Goal: Entertainment & Leisure: Consume media (video, audio)

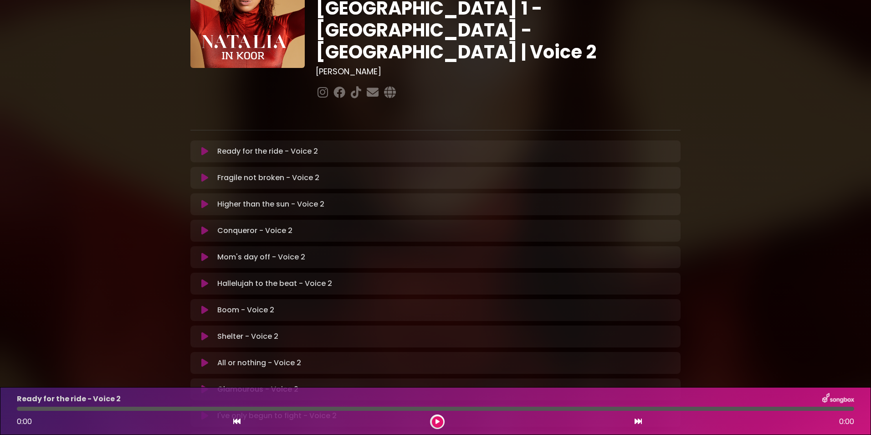
scroll to position [91, 0]
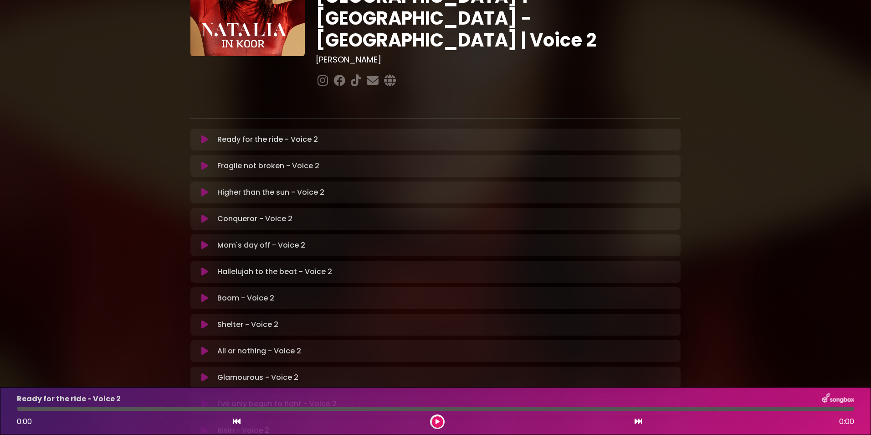
click at [202, 187] on div "Higher than the sun - Voice 2 Loading Track..." at bounding box center [435, 192] width 479 height 11
click at [202, 188] on icon at bounding box center [204, 192] width 7 height 9
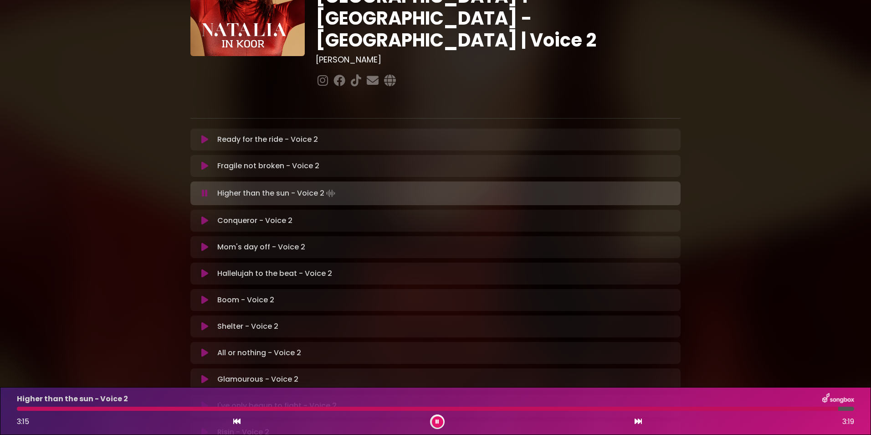
click at [205, 189] on icon at bounding box center [205, 193] width 6 height 9
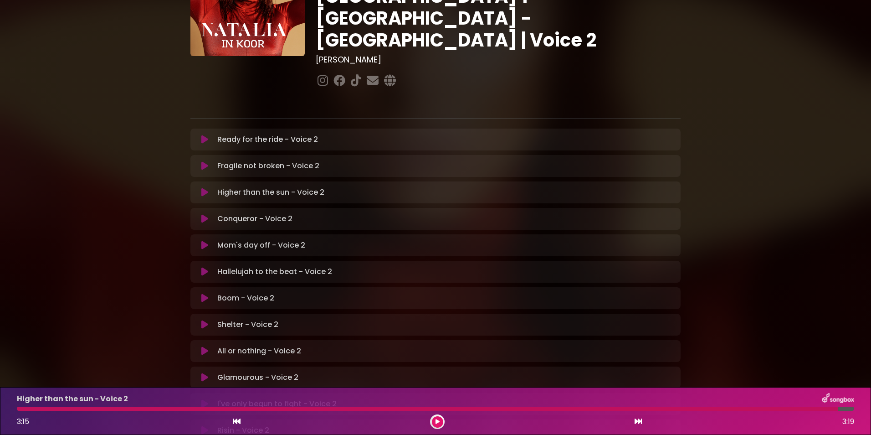
click at [235, 420] on icon at bounding box center [236, 420] width 7 height 7
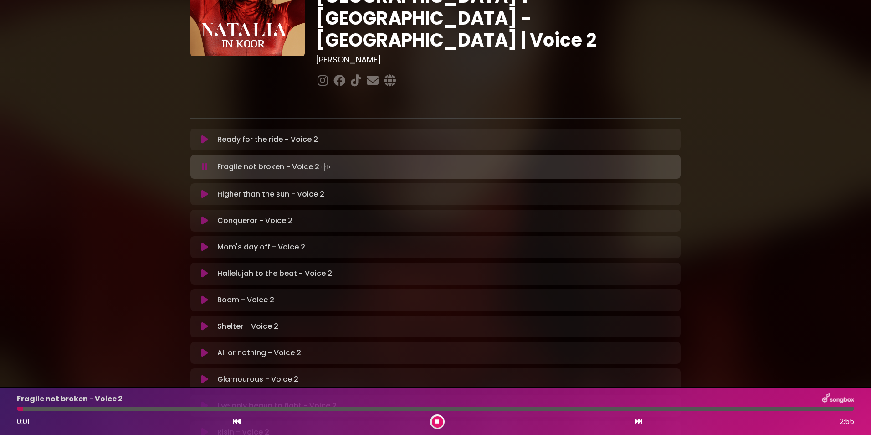
click at [202, 160] on div "Fragile not broken - Voice 2 Loading Track..." at bounding box center [435, 166] width 479 height 13
click at [205, 162] on icon at bounding box center [205, 166] width 6 height 9
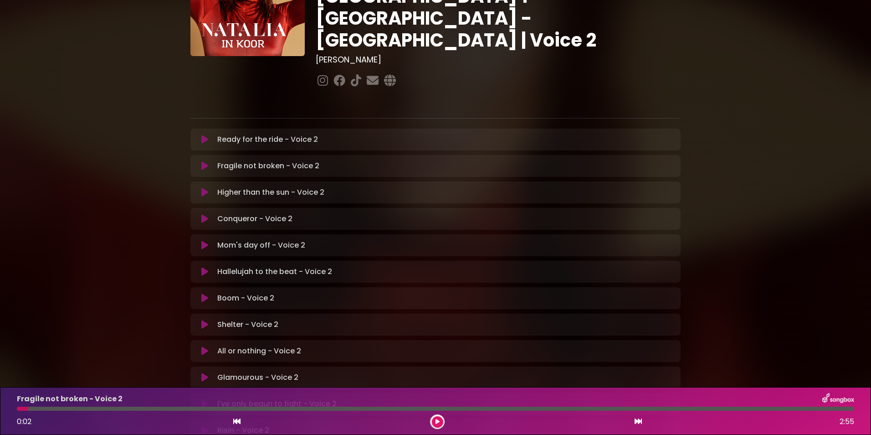
click at [205, 188] on icon at bounding box center [204, 192] width 7 height 9
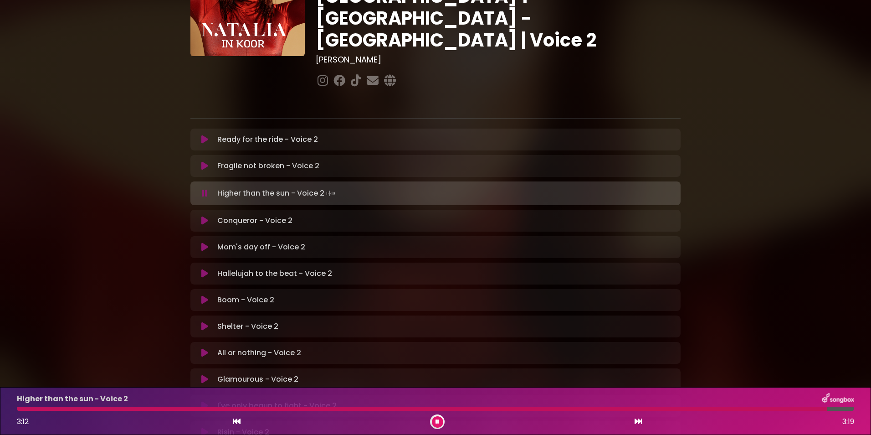
click at [202, 189] on icon at bounding box center [205, 193] width 6 height 9
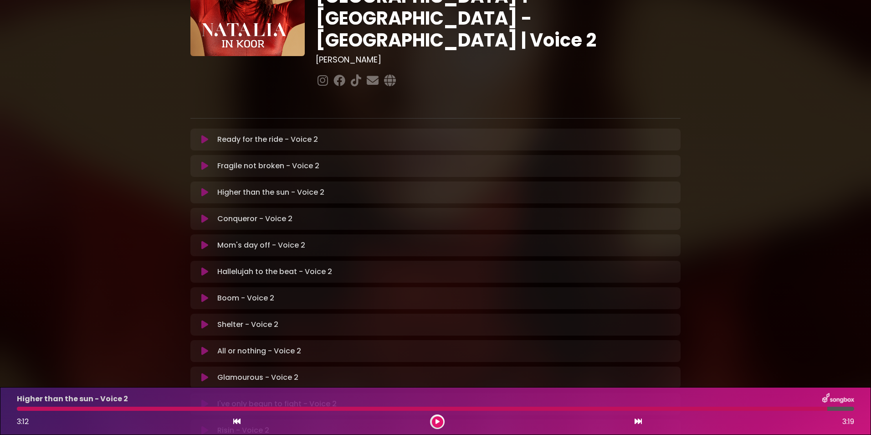
click at [204, 188] on icon at bounding box center [204, 192] width 7 height 9
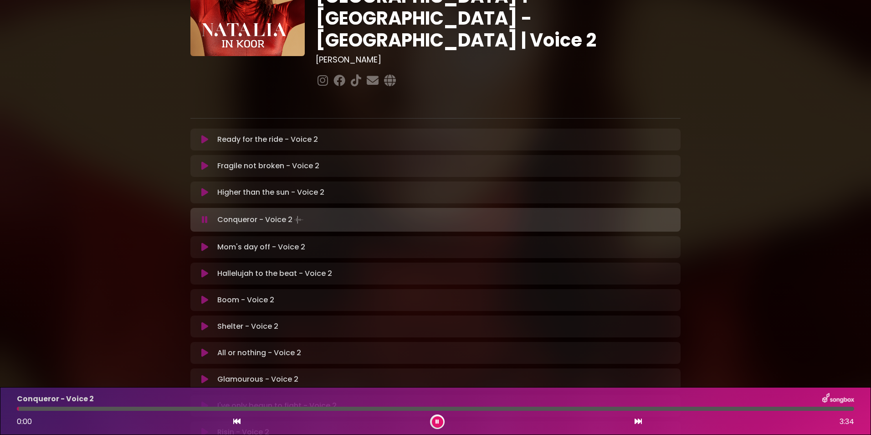
click at [436, 420] on icon at bounding box center [437, 421] width 4 height 5
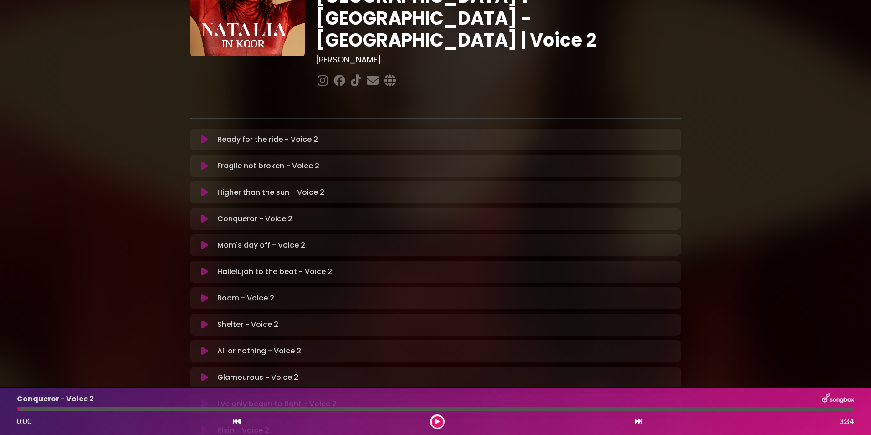
click at [201, 188] on icon at bounding box center [204, 192] width 7 height 9
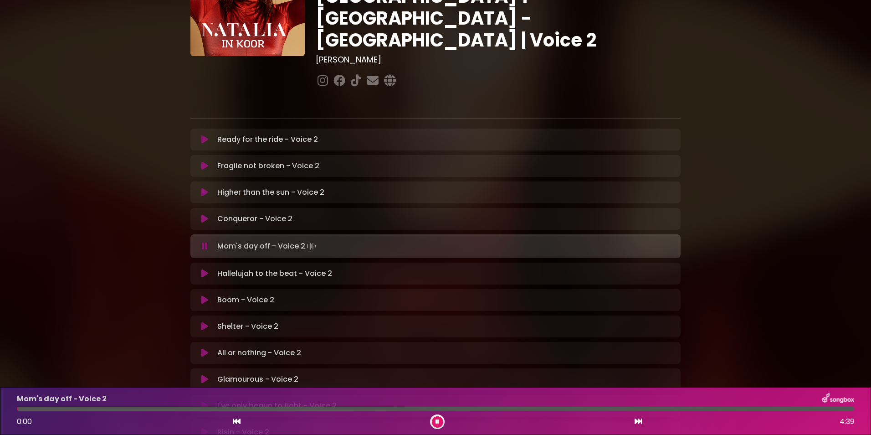
click at [436, 421] on icon at bounding box center [437, 421] width 4 height 5
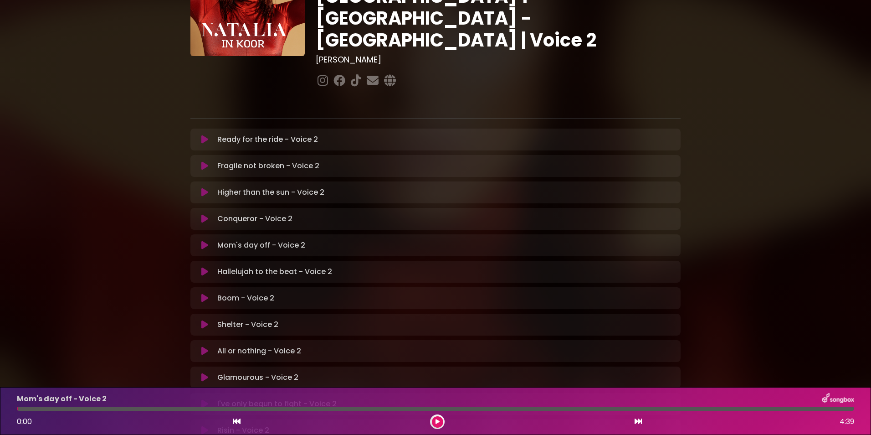
click at [202, 214] on icon at bounding box center [204, 218] width 7 height 9
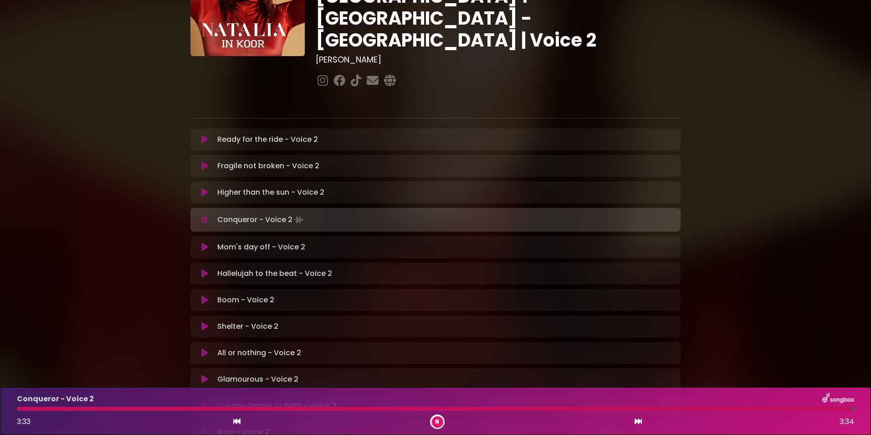
click at [203, 215] on icon at bounding box center [205, 219] width 6 height 9
